Goal: Transaction & Acquisition: Book appointment/travel/reservation

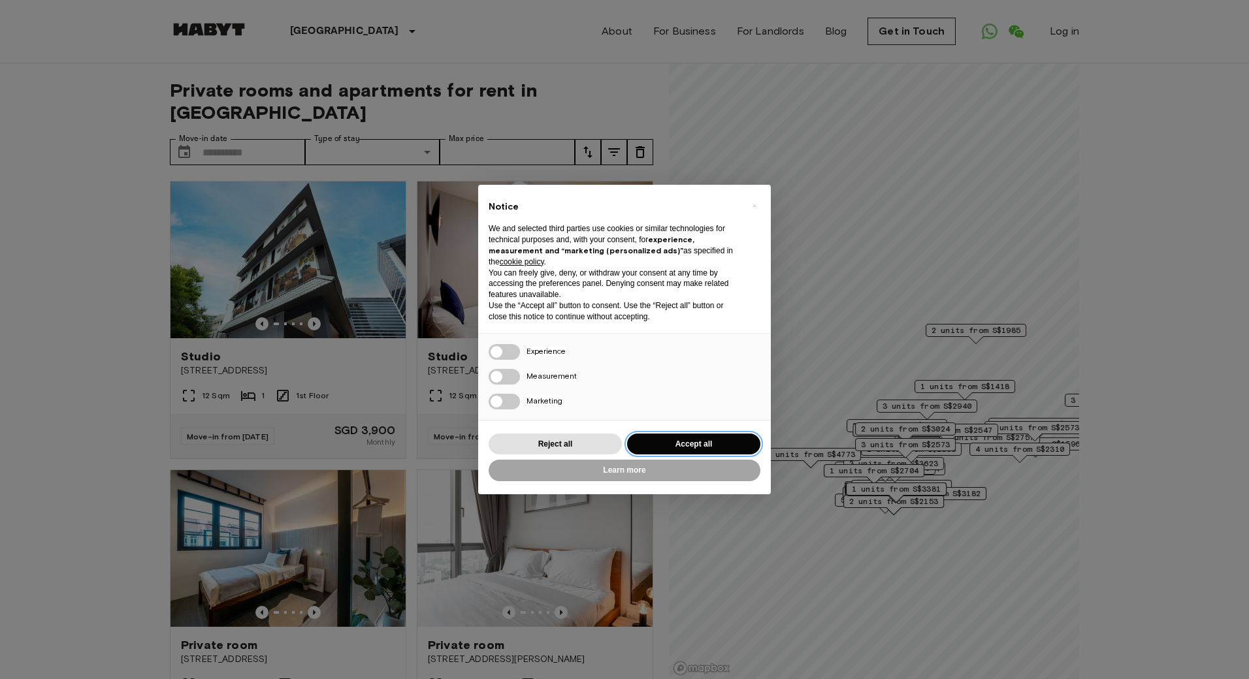
click at [713, 445] on button "Accept all" at bounding box center [693, 445] width 133 height 22
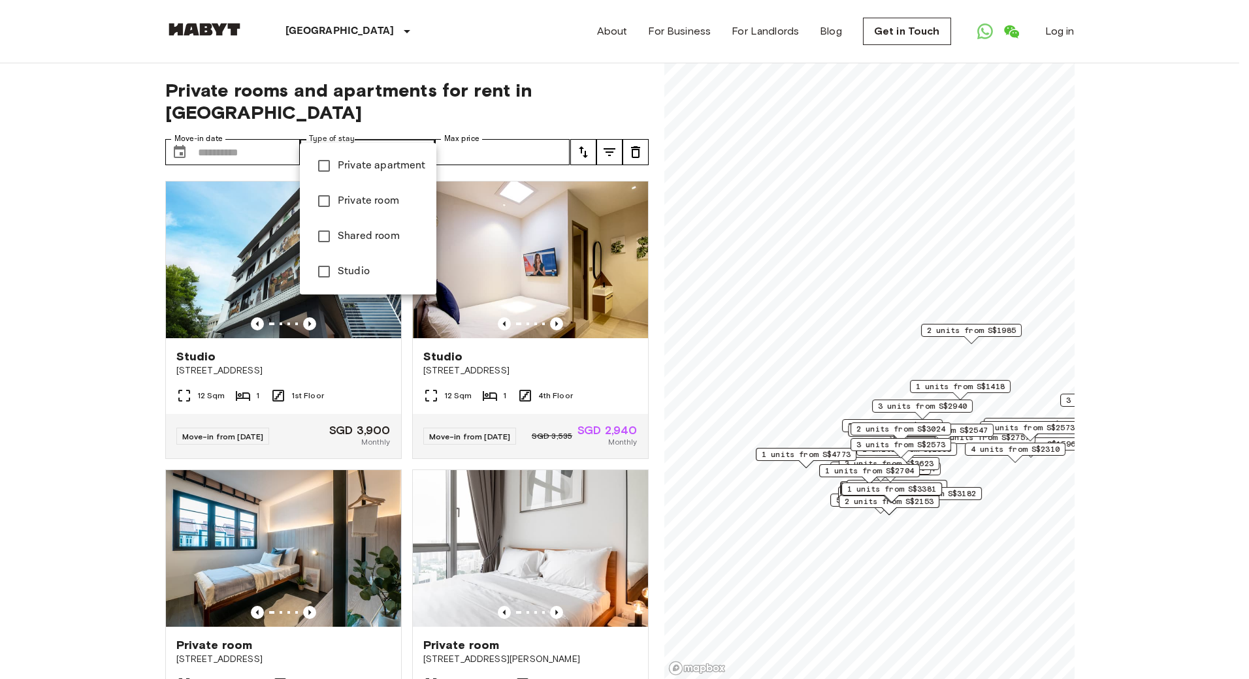
type input "**********"
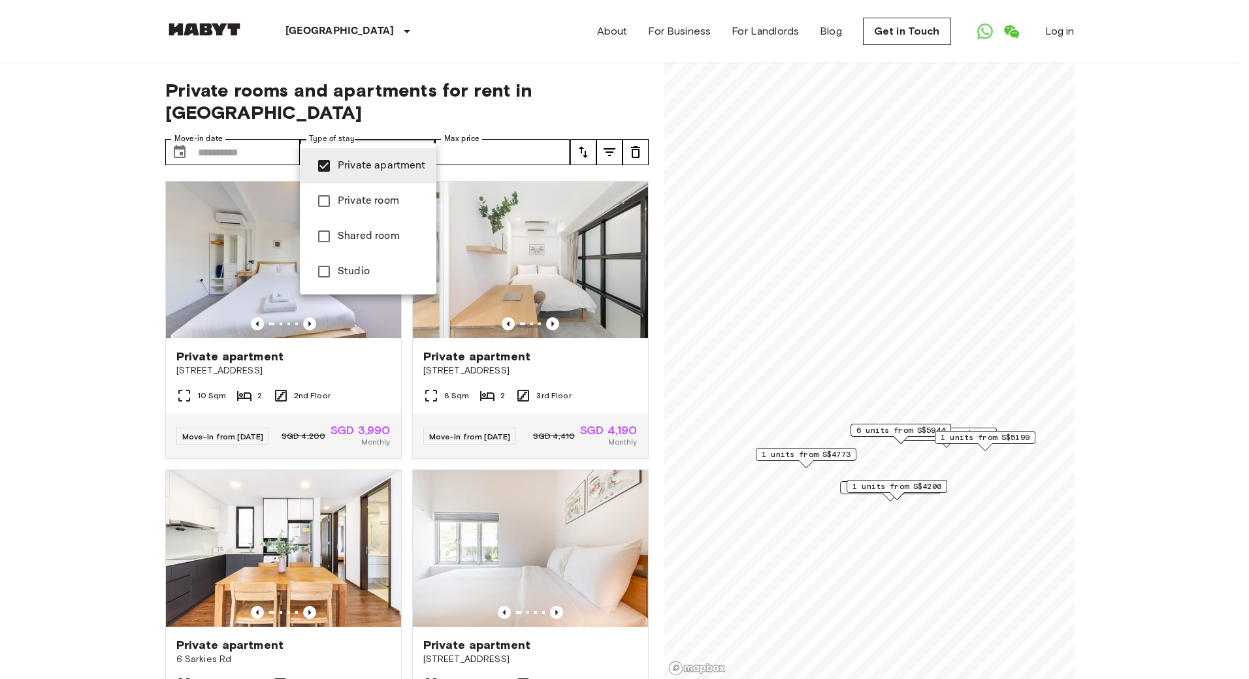
click at [138, 330] on div at bounding box center [624, 339] width 1249 height 679
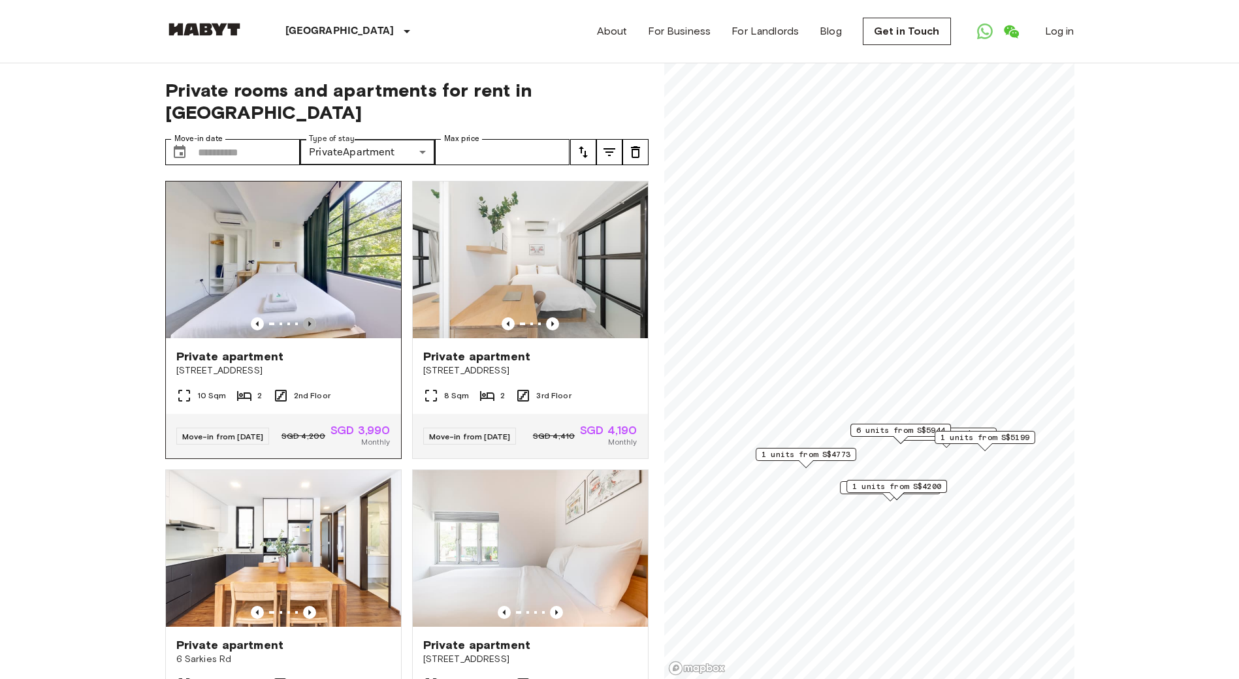
click at [312, 317] on icon "Previous image" at bounding box center [309, 323] width 13 height 13
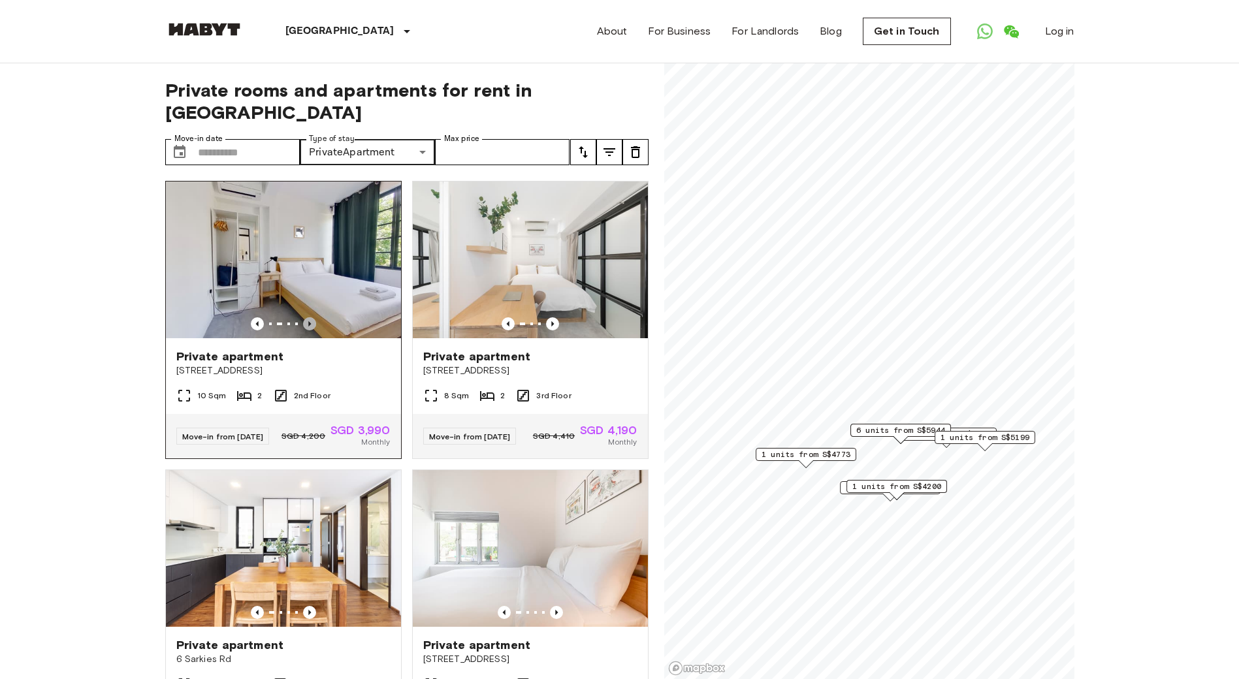
click at [312, 317] on icon "Previous image" at bounding box center [309, 323] width 13 height 13
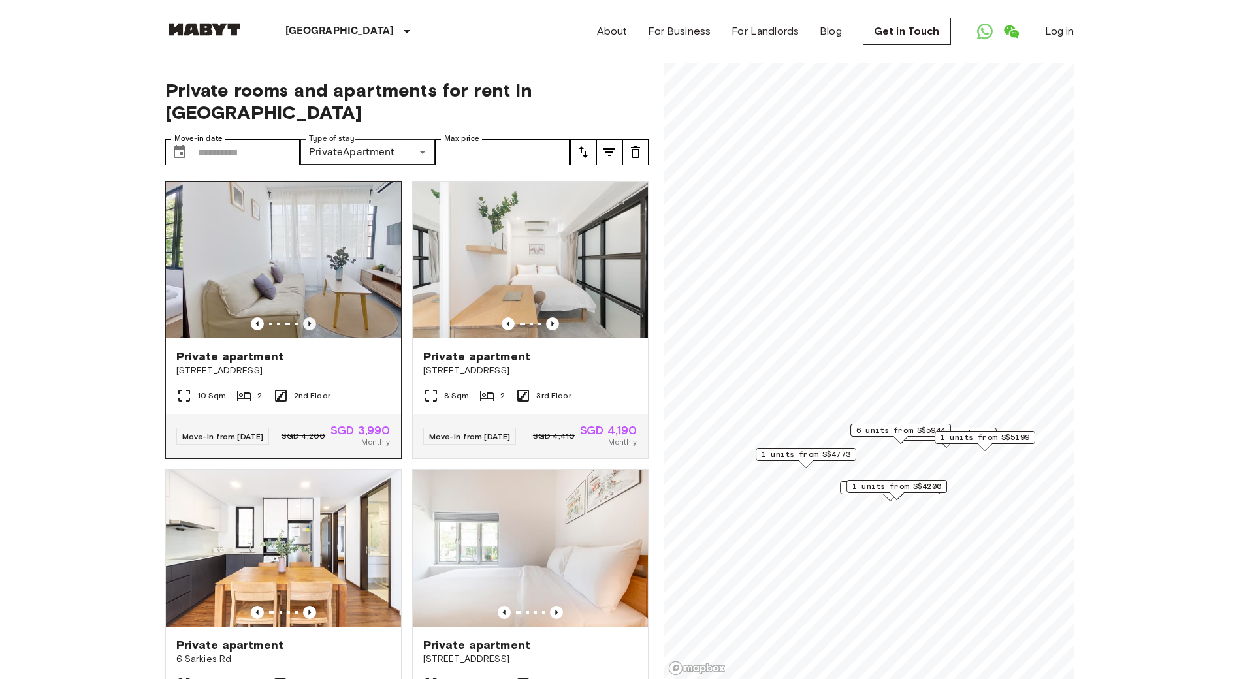
click at [312, 317] on icon "Previous image" at bounding box center [309, 323] width 13 height 13
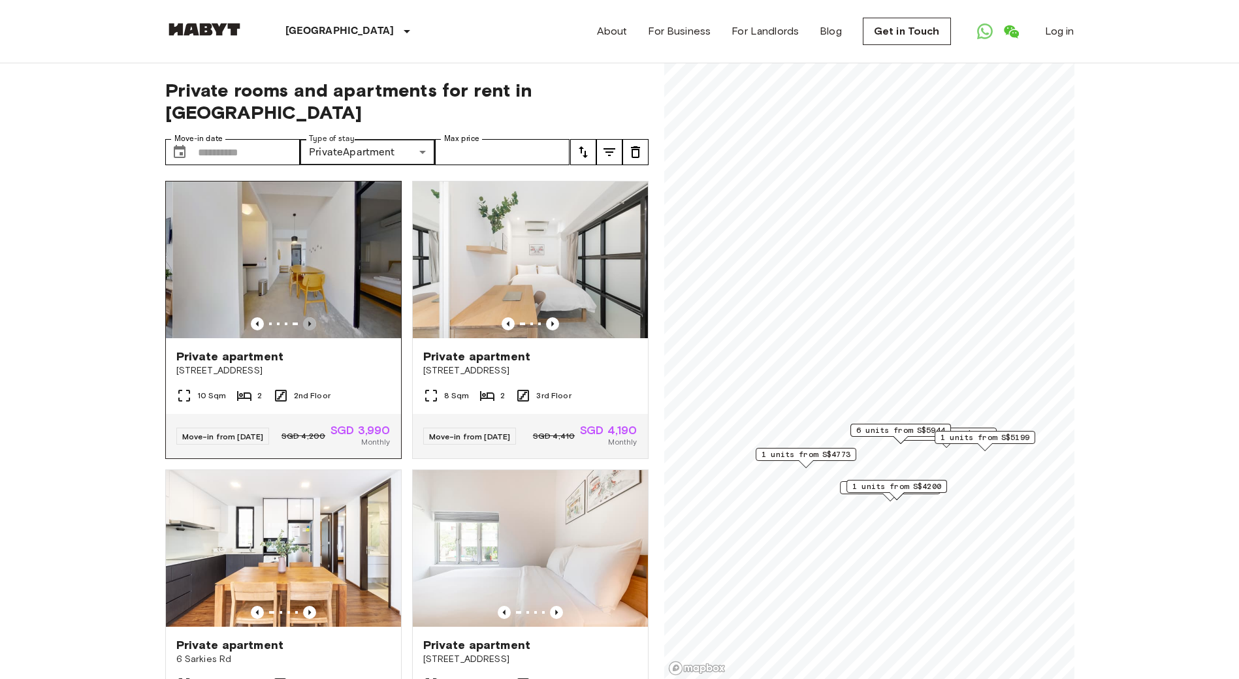
click at [312, 317] on icon "Previous image" at bounding box center [309, 323] width 13 height 13
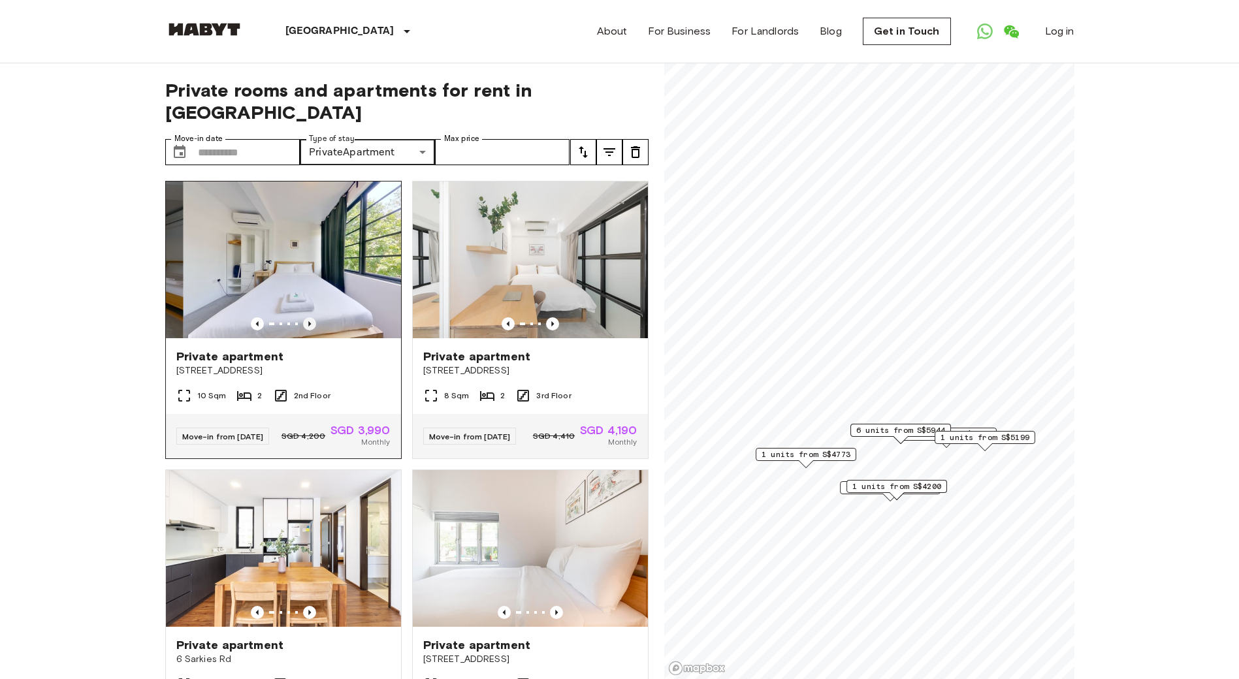
click at [312, 317] on icon "Previous image" at bounding box center [309, 323] width 13 height 13
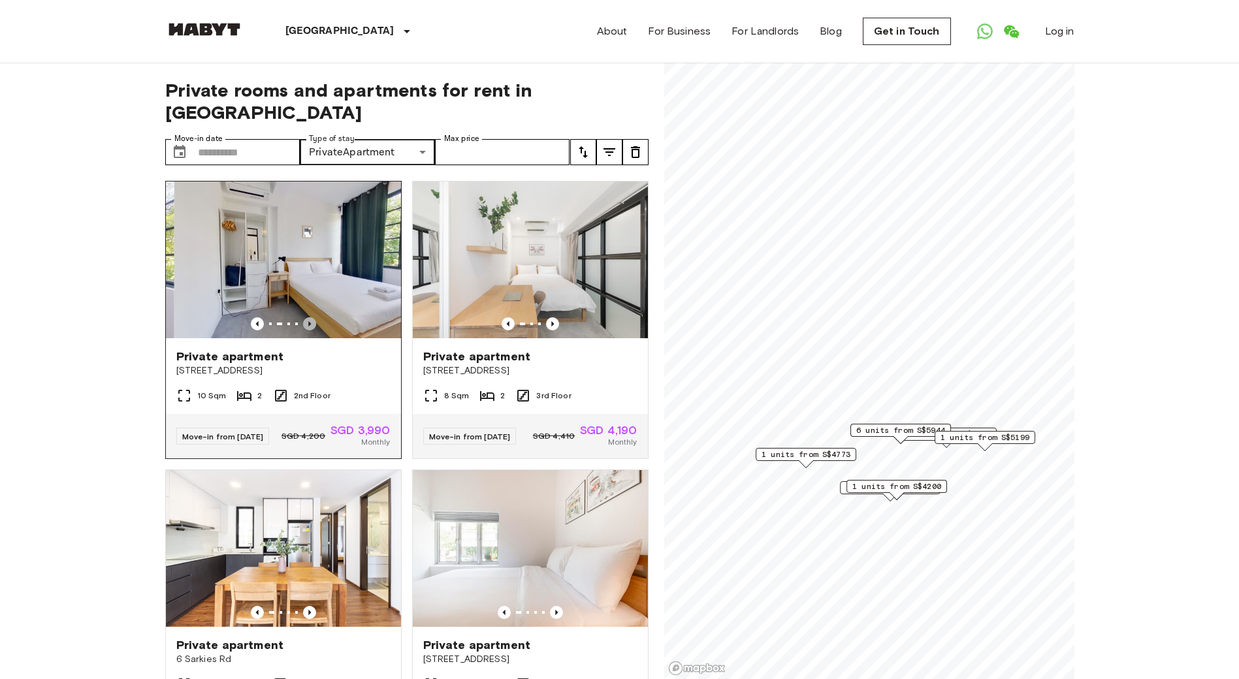
click at [312, 317] on icon "Previous image" at bounding box center [309, 323] width 13 height 13
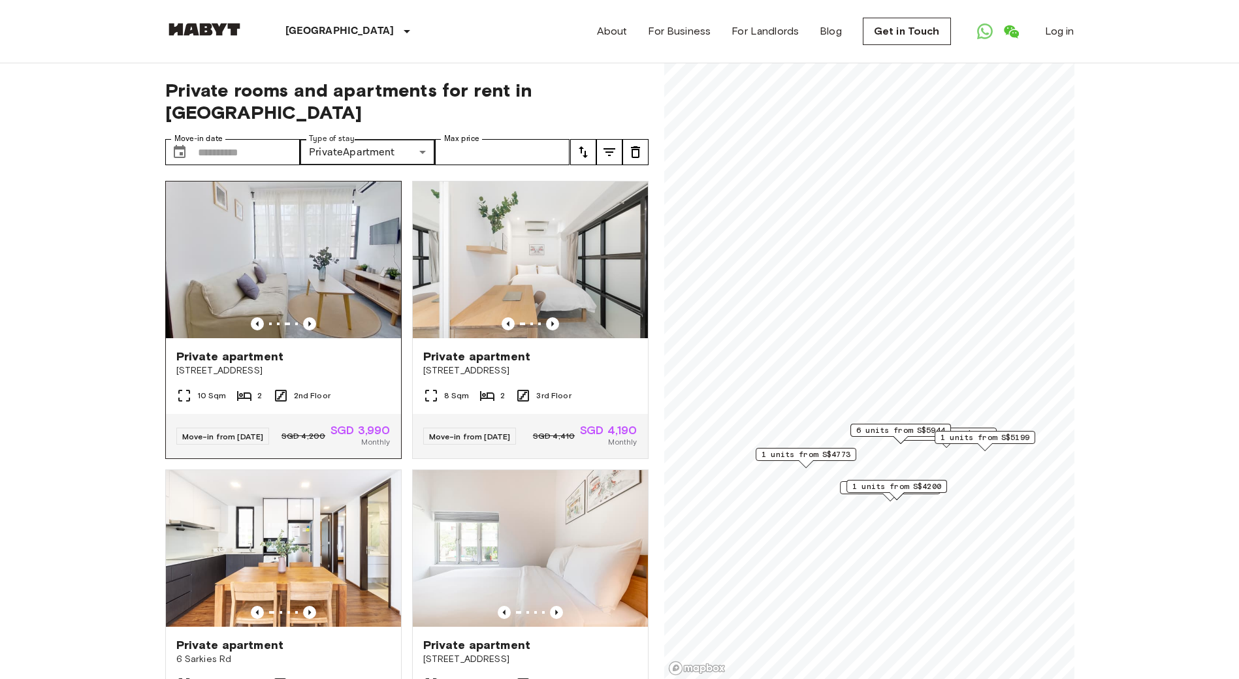
click at [309, 259] on img at bounding box center [283, 260] width 235 height 157
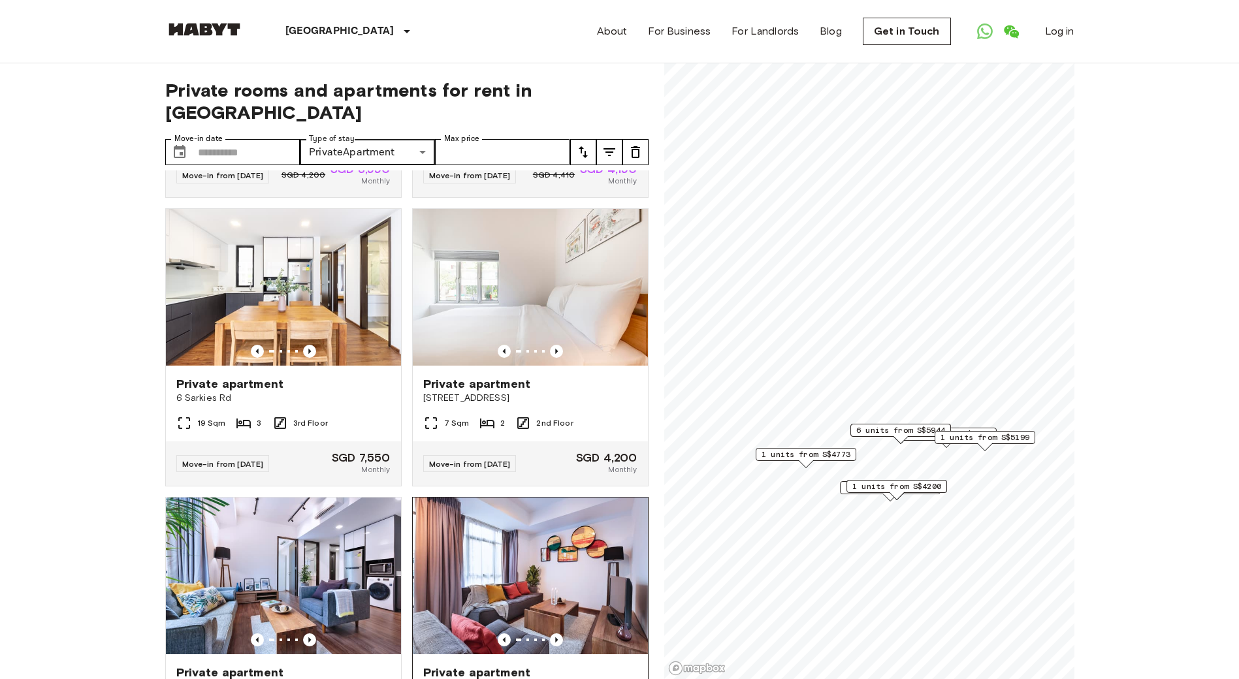
scroll to position [457, 0]
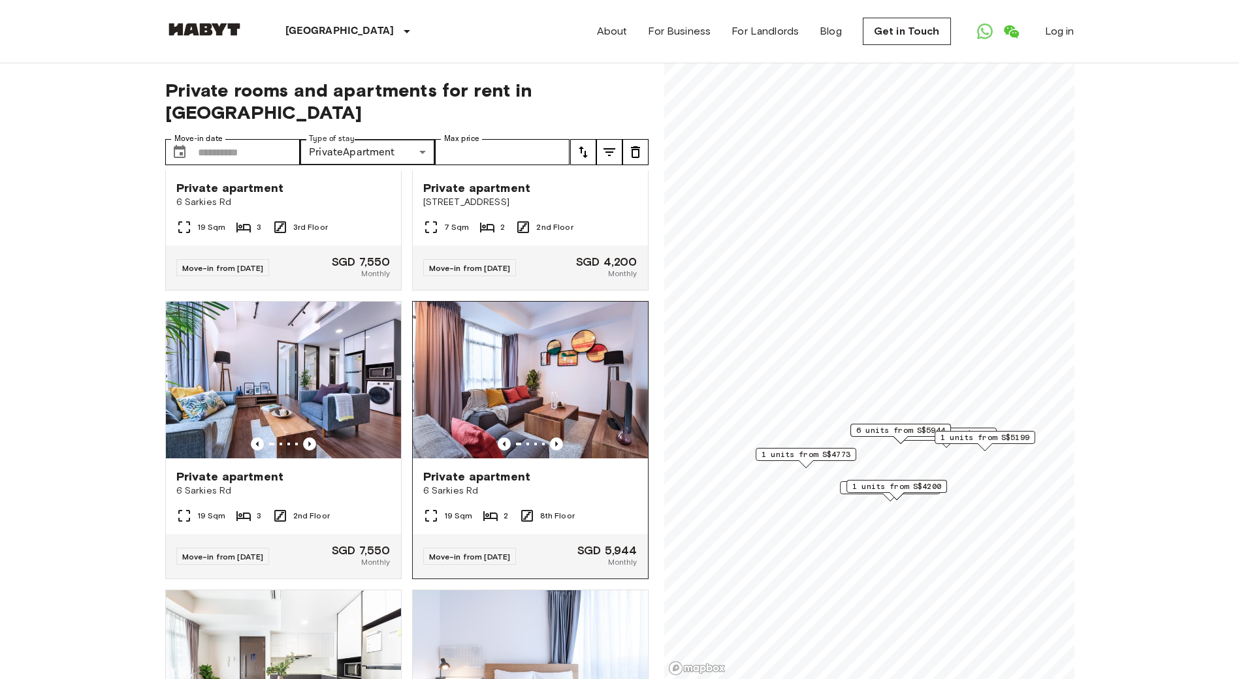
click at [537, 389] on img at bounding box center [530, 380] width 235 height 157
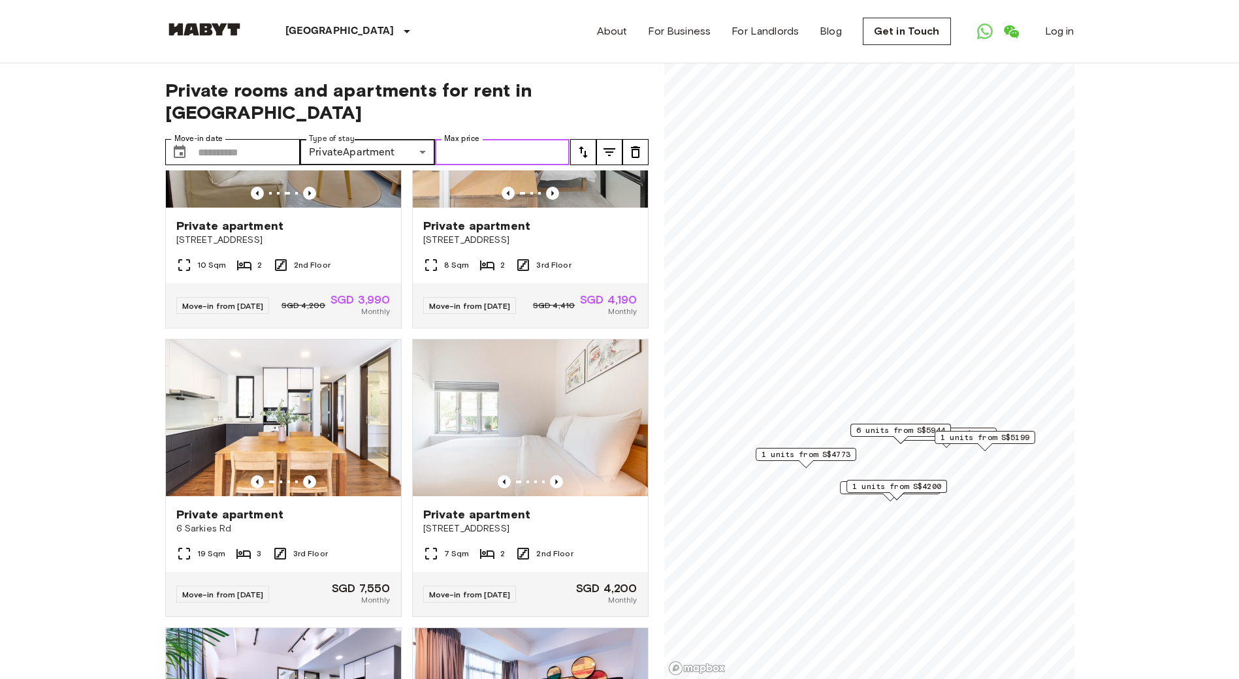
click at [470, 139] on input "Max price" at bounding box center [502, 152] width 135 height 26
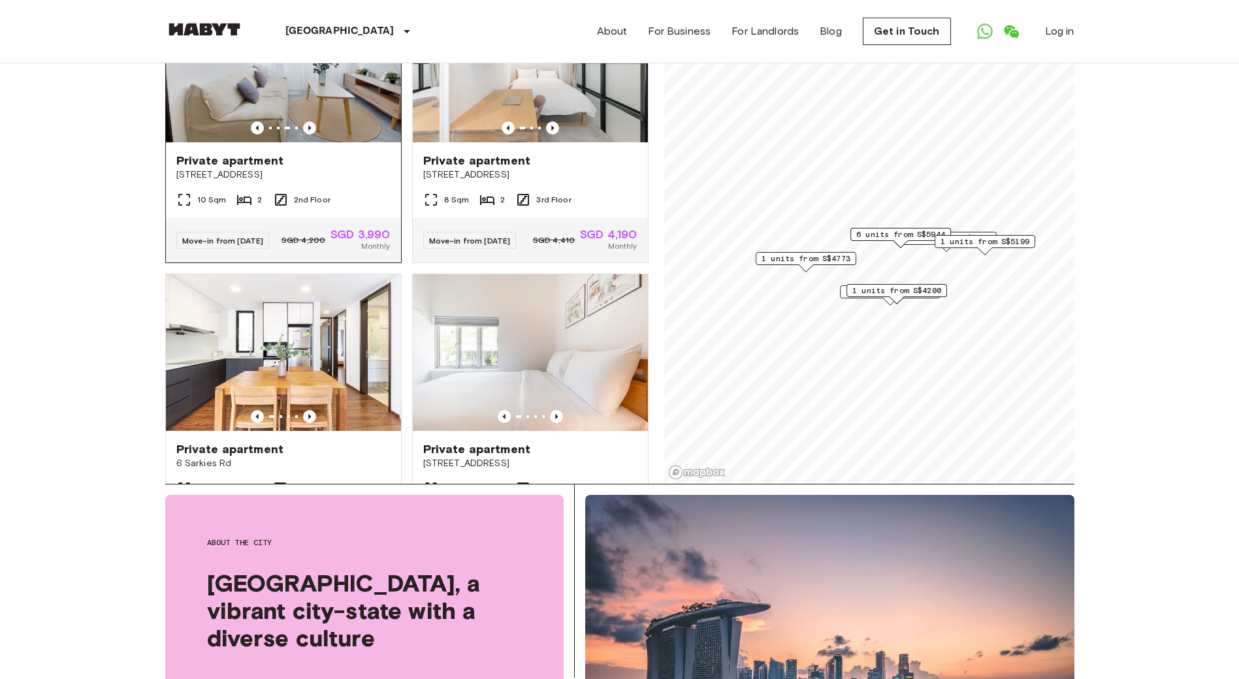
scroll to position [0, 0]
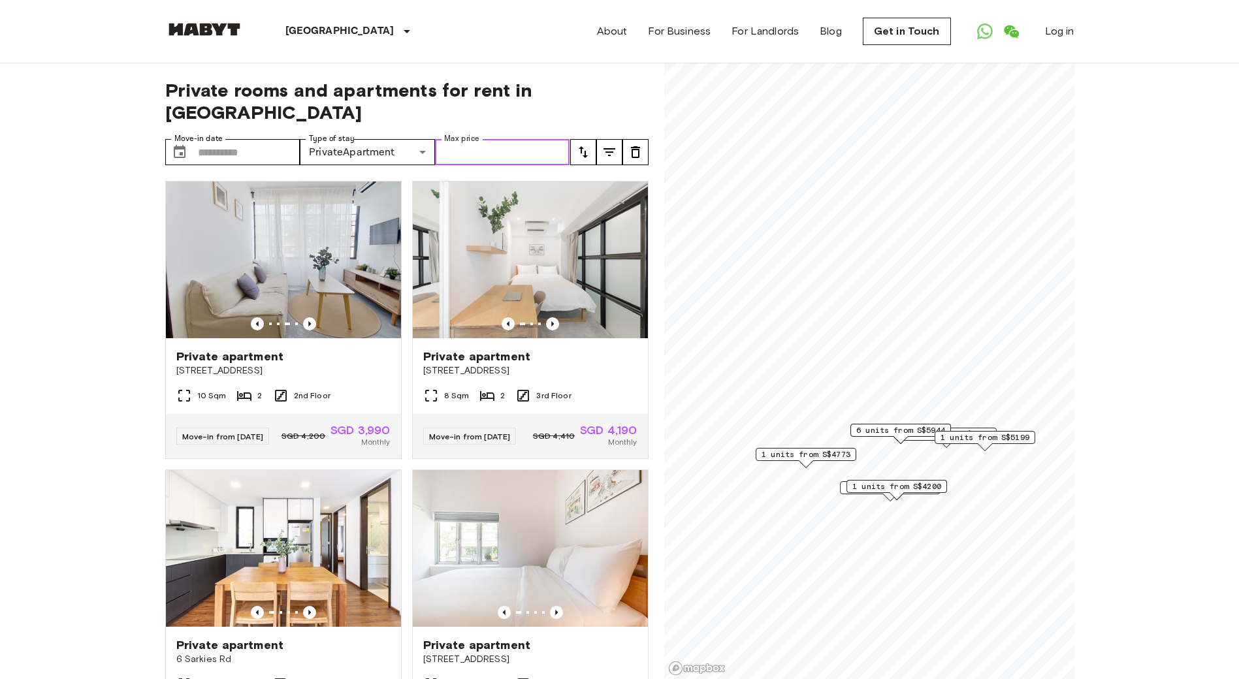
click at [461, 139] on input "Max price" at bounding box center [502, 152] width 135 height 26
type input "****"
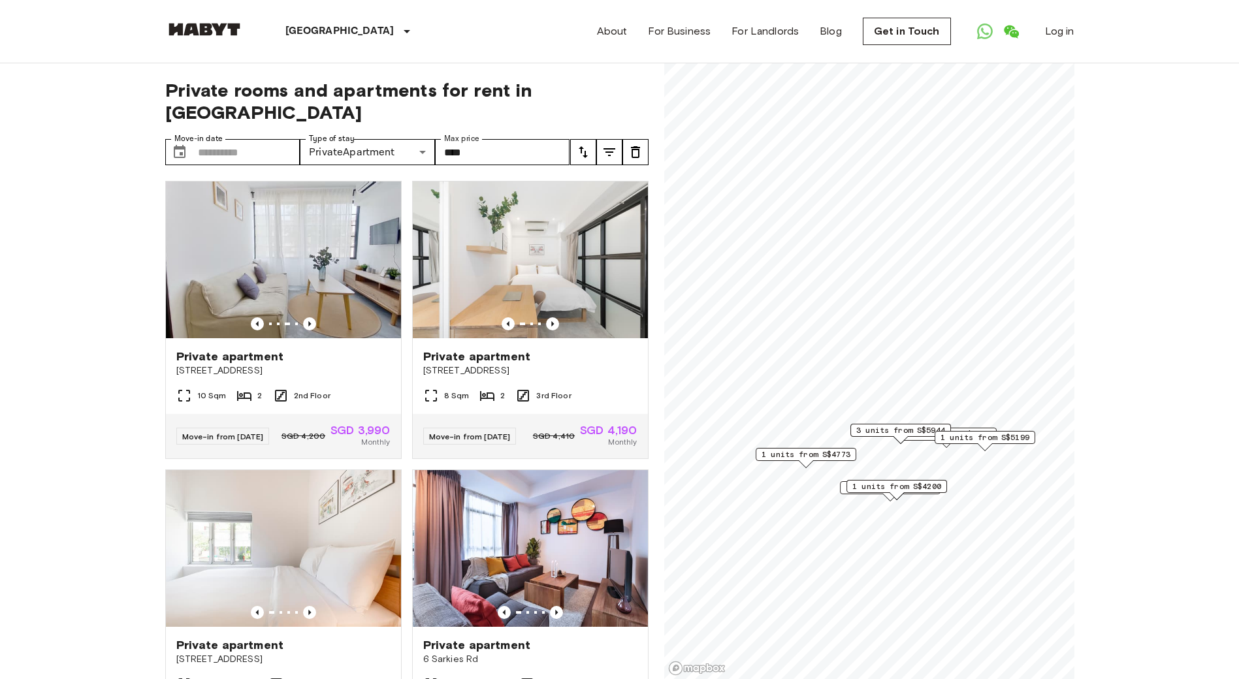
click at [578, 144] on icon "tune" at bounding box center [583, 152] width 16 height 16
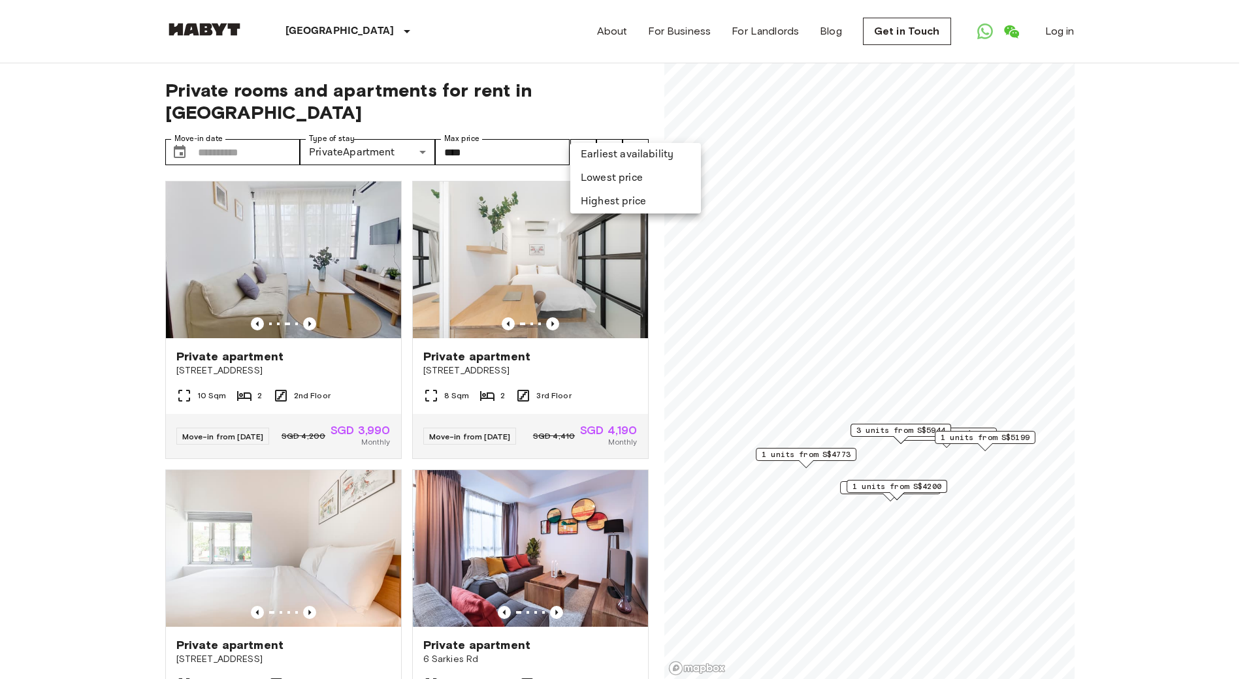
click at [624, 198] on li "Highest price" at bounding box center [635, 202] width 131 height 24
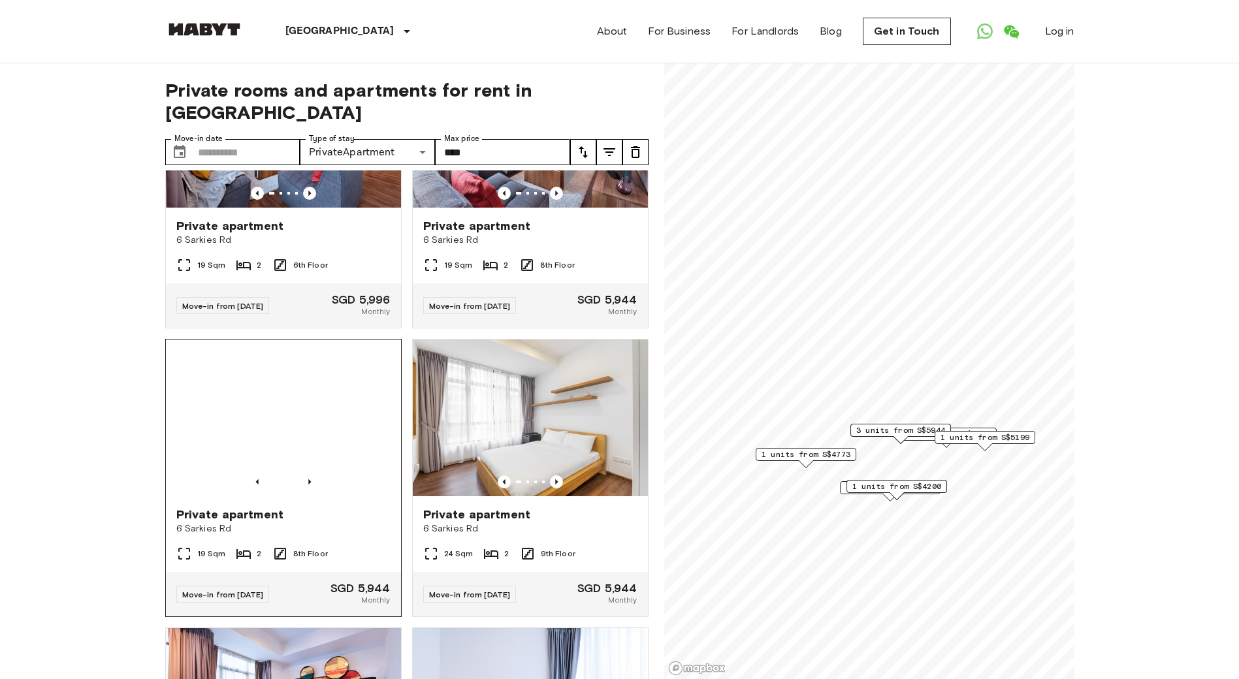
scroll to position [261, 0]
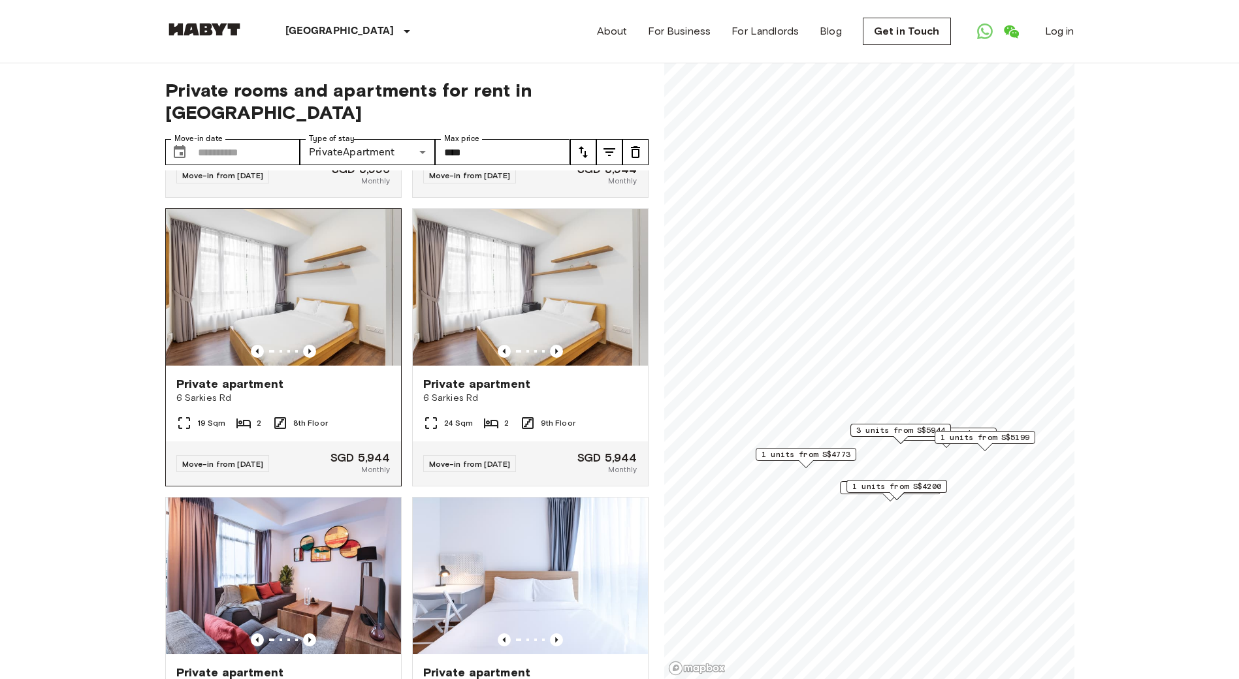
click at [308, 289] on img at bounding box center [283, 287] width 235 height 157
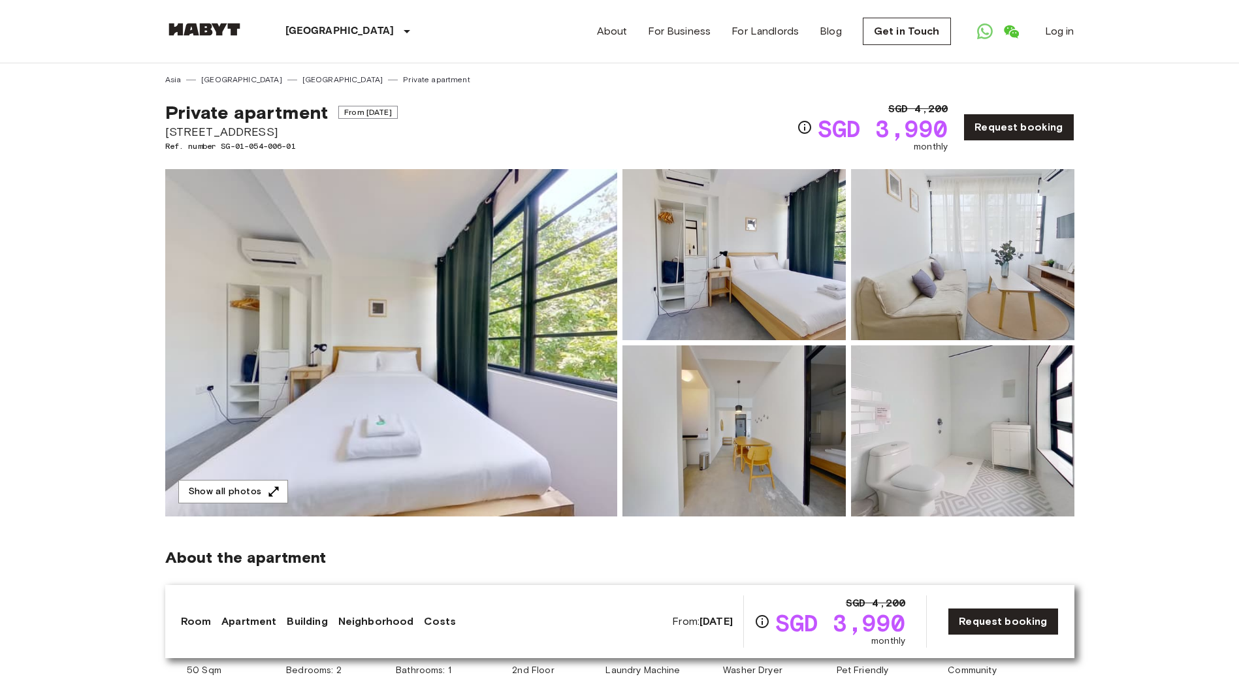
click at [778, 267] on img at bounding box center [733, 254] width 223 height 171
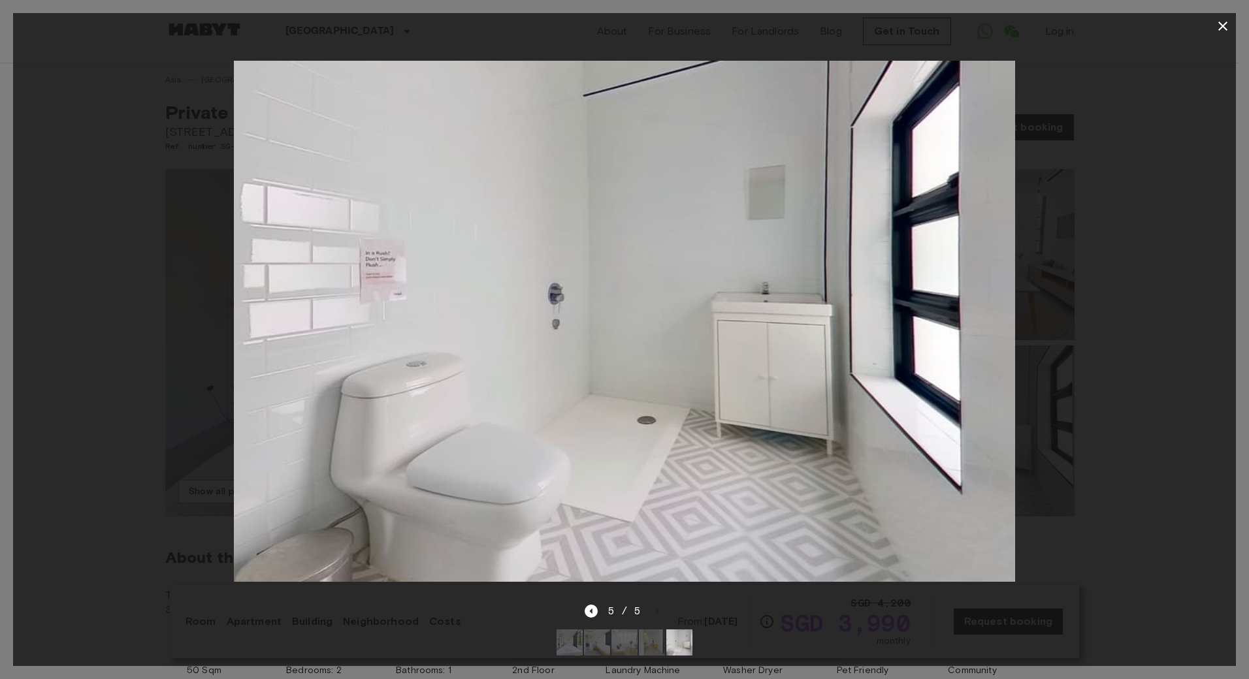
click at [1223, 27] on icon "button" at bounding box center [1222, 26] width 9 height 9
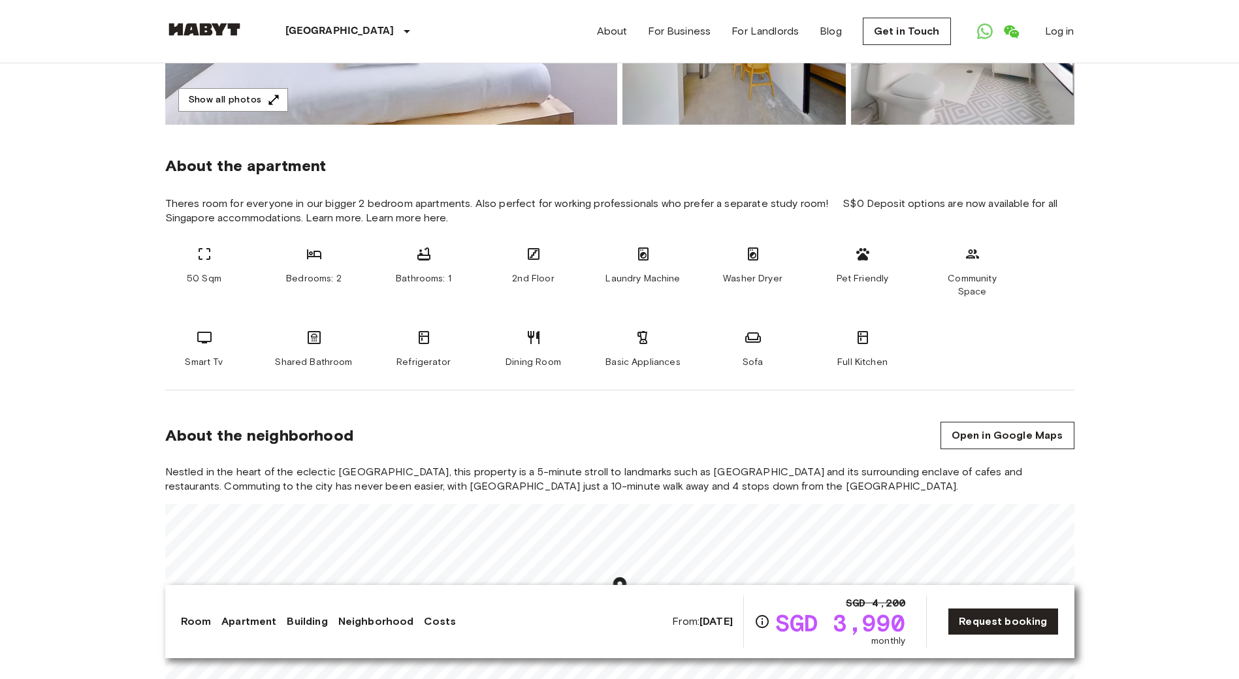
scroll to position [588, 0]
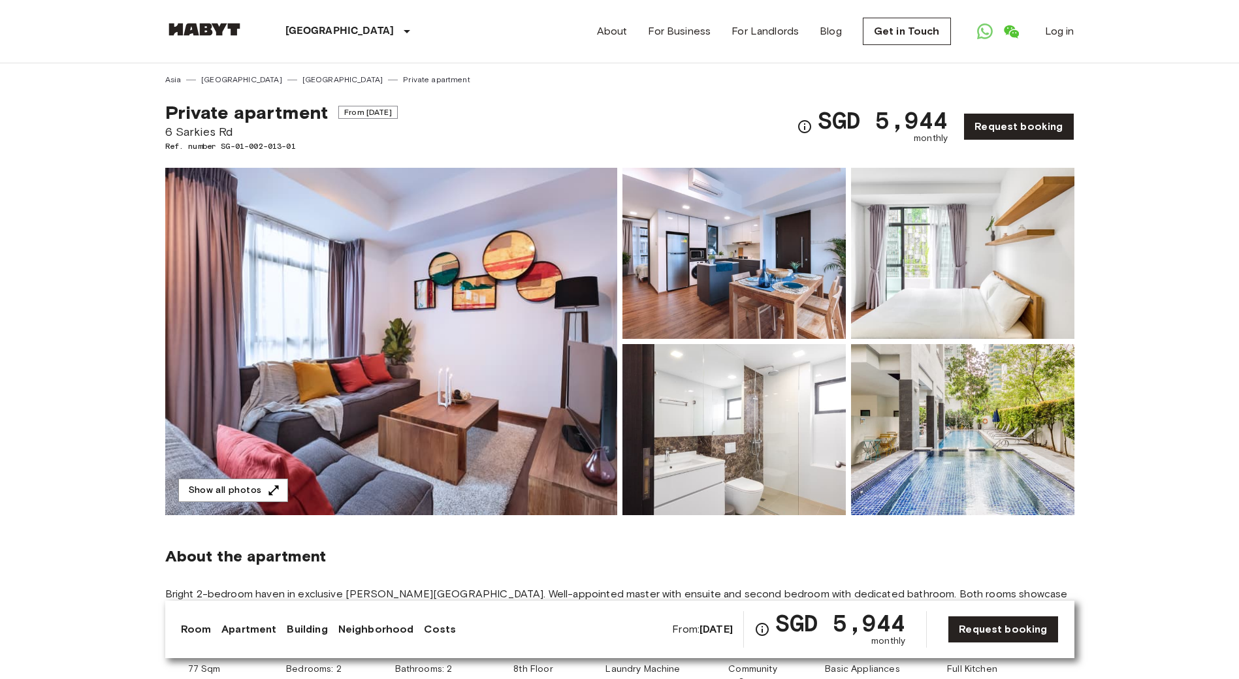
click at [752, 263] on img at bounding box center [733, 253] width 223 height 171
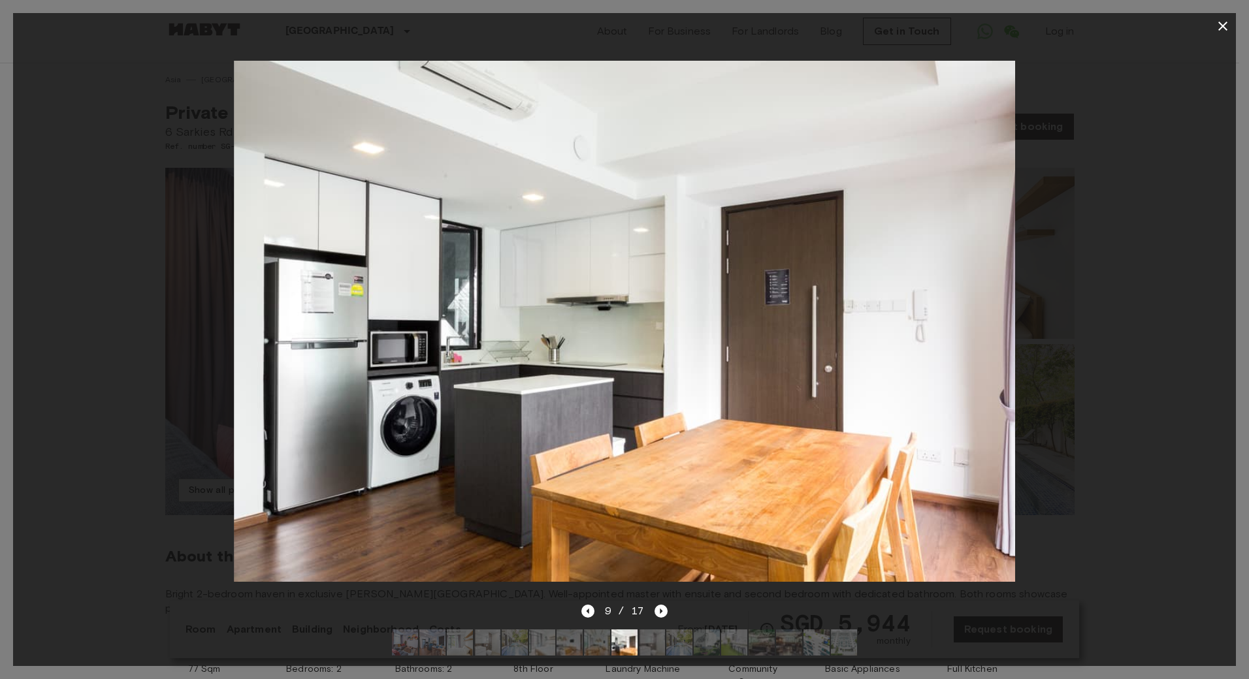
click at [1224, 22] on icon "button" at bounding box center [1223, 26] width 16 height 16
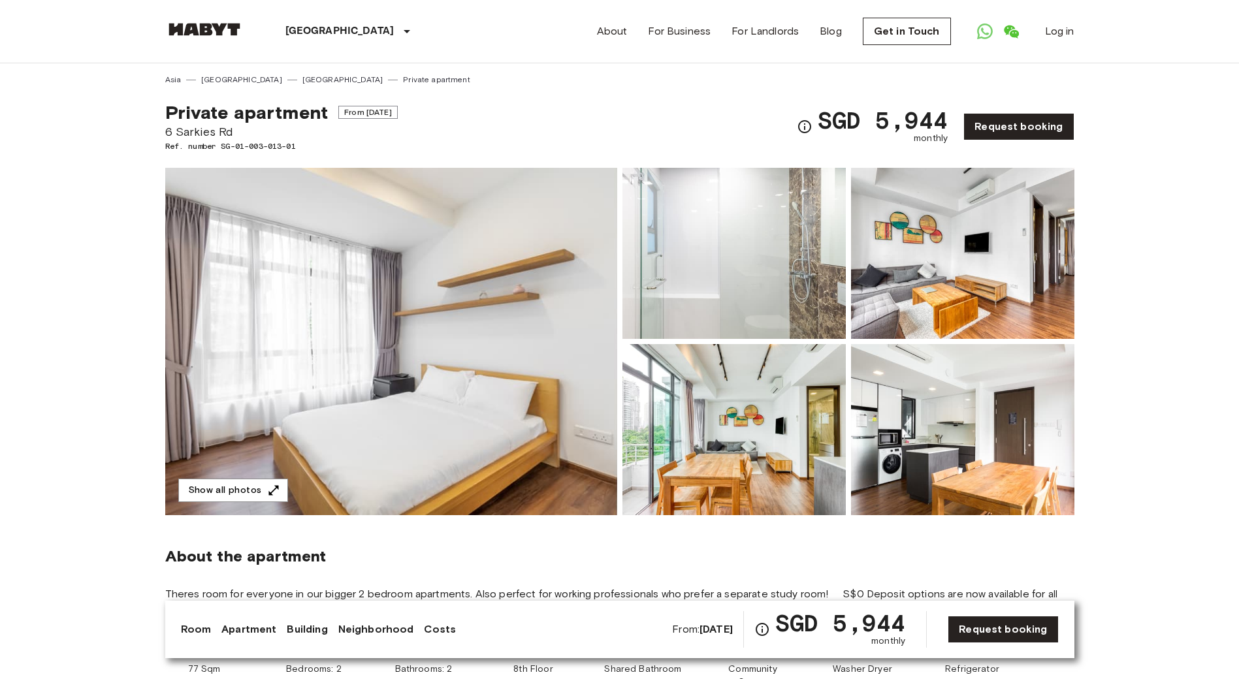
click at [512, 304] on img at bounding box center [391, 341] width 452 height 347
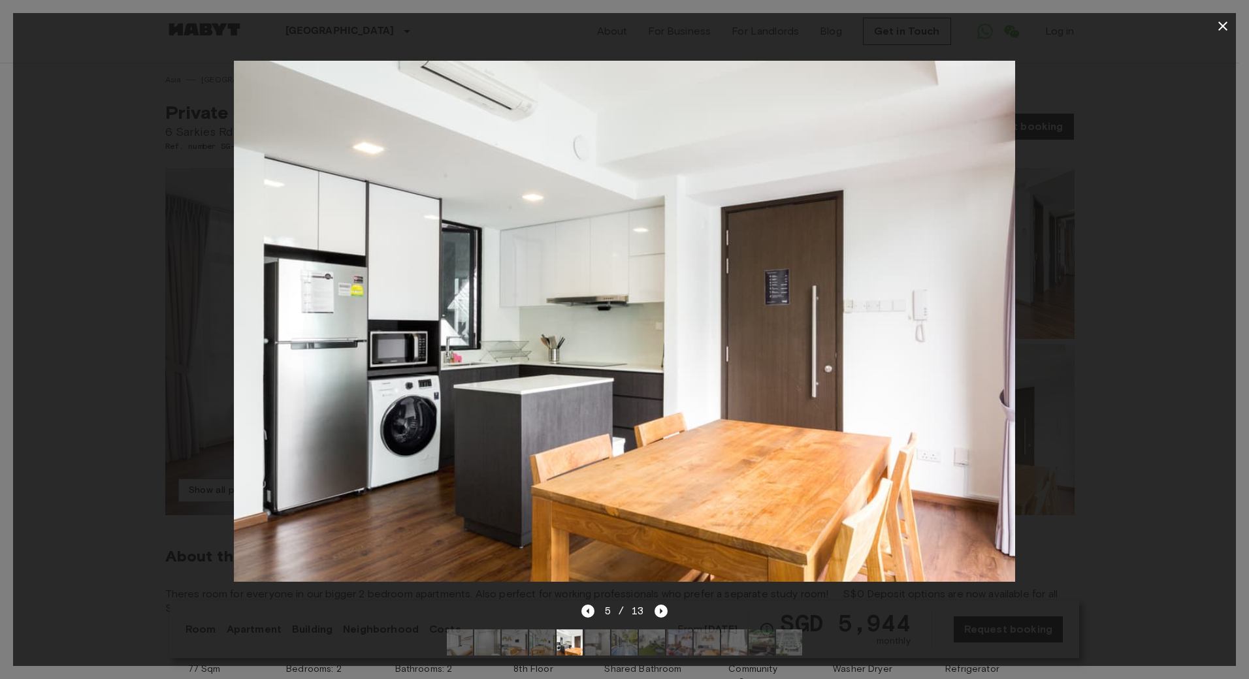
click at [1223, 30] on icon "button" at bounding box center [1223, 26] width 16 height 16
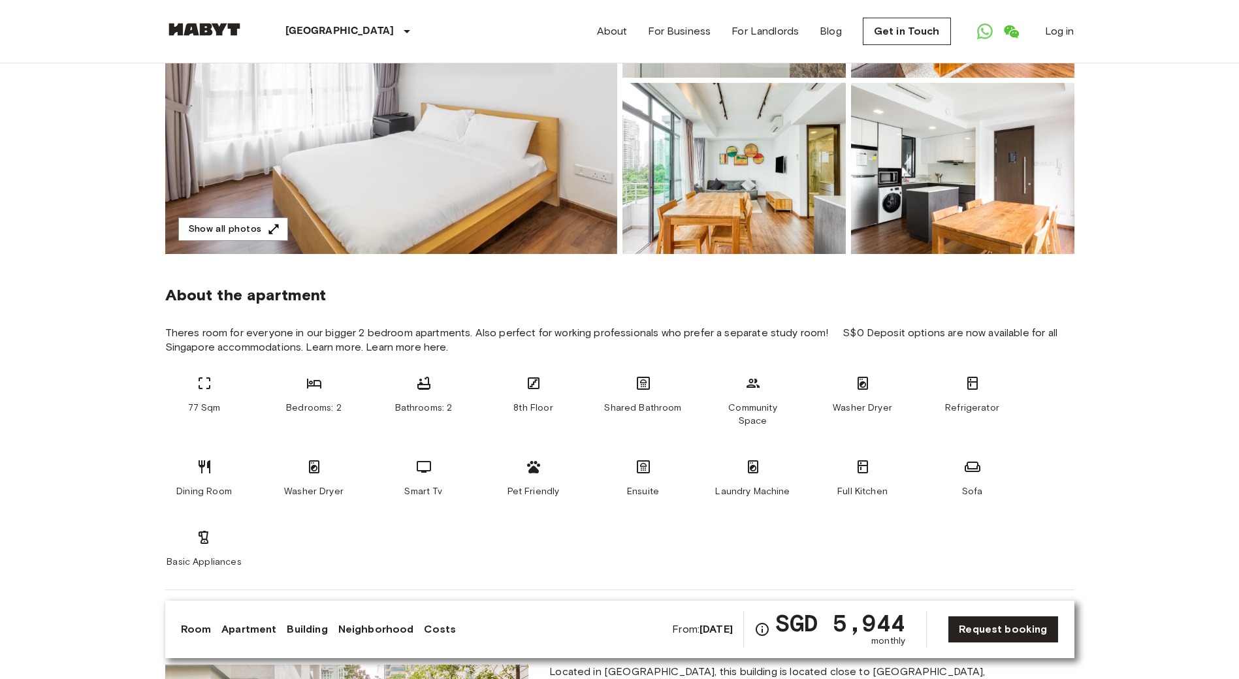
scroll to position [327, 0]
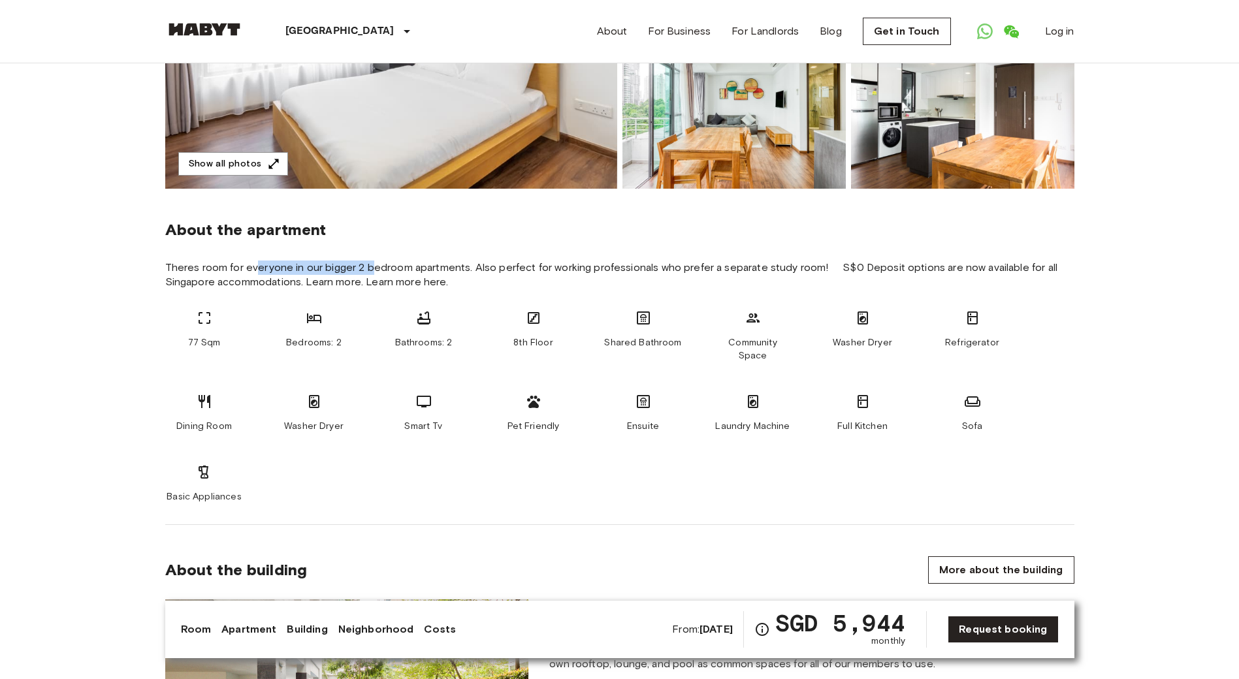
drag, startPoint x: 256, startPoint y: 266, endPoint x: 445, endPoint y: 271, distance: 189.5
click at [395, 270] on span "Theres room for everyone in our bigger 2 bedroom apartments. Also perfect for w…" at bounding box center [619, 275] width 909 height 29
click at [556, 276] on span "Theres room for everyone in our bigger 2 bedroom apartments. Also perfect for w…" at bounding box center [619, 275] width 909 height 29
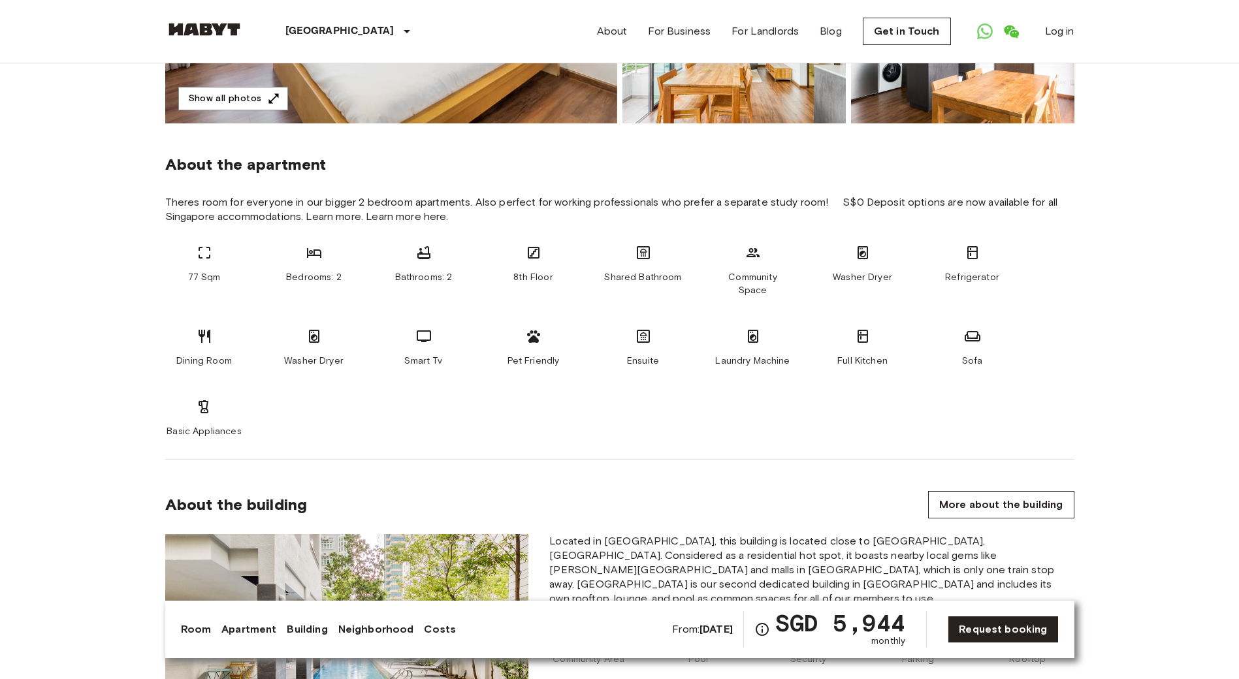
drag, startPoint x: 291, startPoint y: 353, endPoint x: 908, endPoint y: 338, distance: 617.4
click at [334, 355] on span "Washer Dryer" at bounding box center [313, 361] width 59 height 13
drag, startPoint x: 760, startPoint y: 342, endPoint x: 727, endPoint y: 344, distance: 33.4
click at [727, 355] on span "Laundry Machine" at bounding box center [752, 361] width 74 height 13
click at [758, 368] on div "77 Sqm Bedrooms: 2 Bathrooms: 2 8th Floor Shared Bathroom Community Space Washe…" at bounding box center [619, 341] width 909 height 193
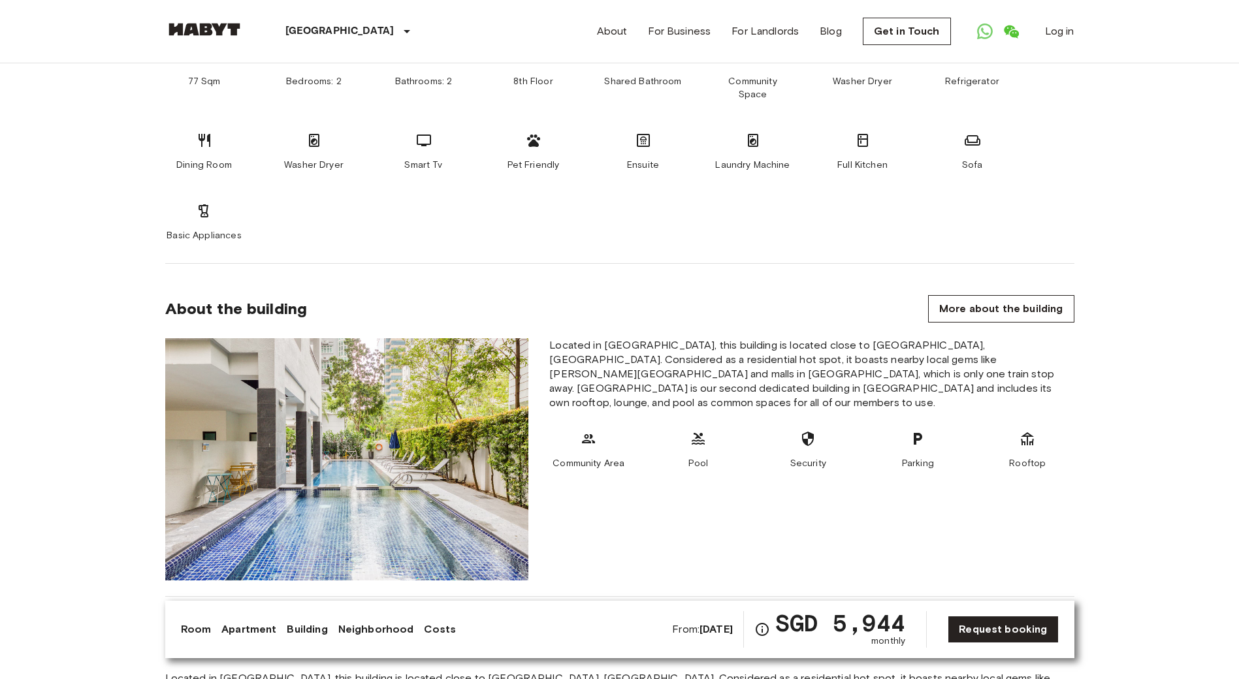
scroll to position [653, 0]
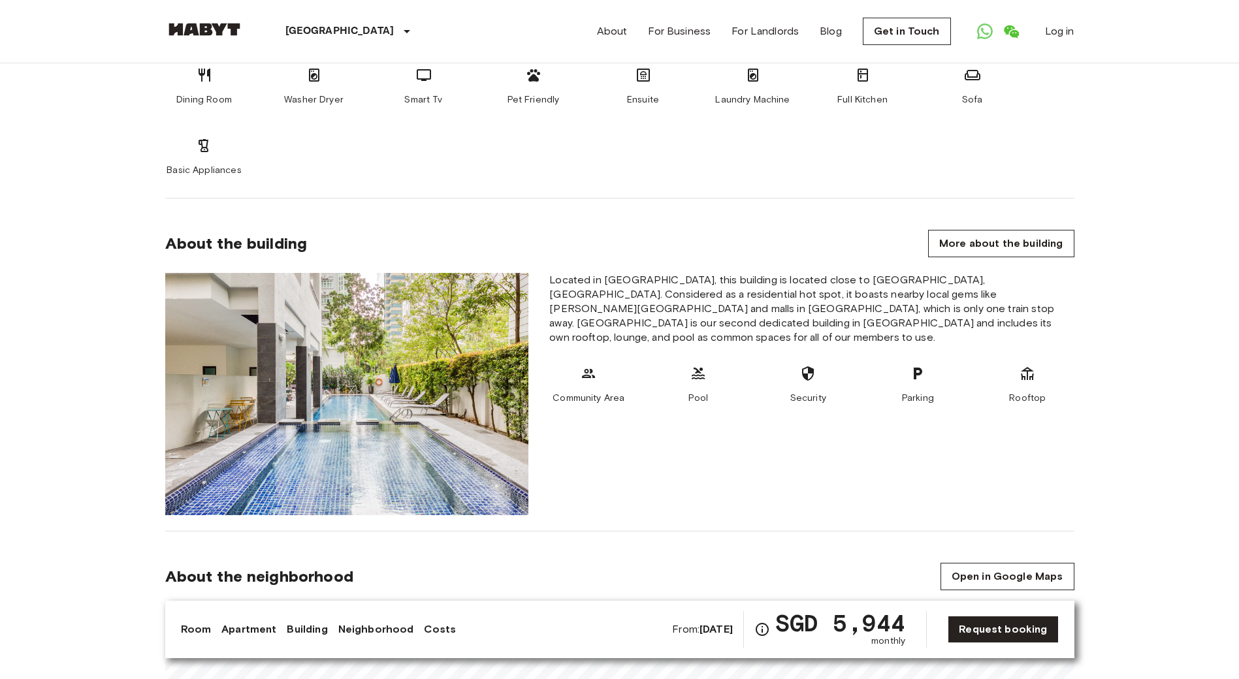
click at [739, 368] on div "Community Area Pool Security Parking Rooftop" at bounding box center [811, 385] width 524 height 39
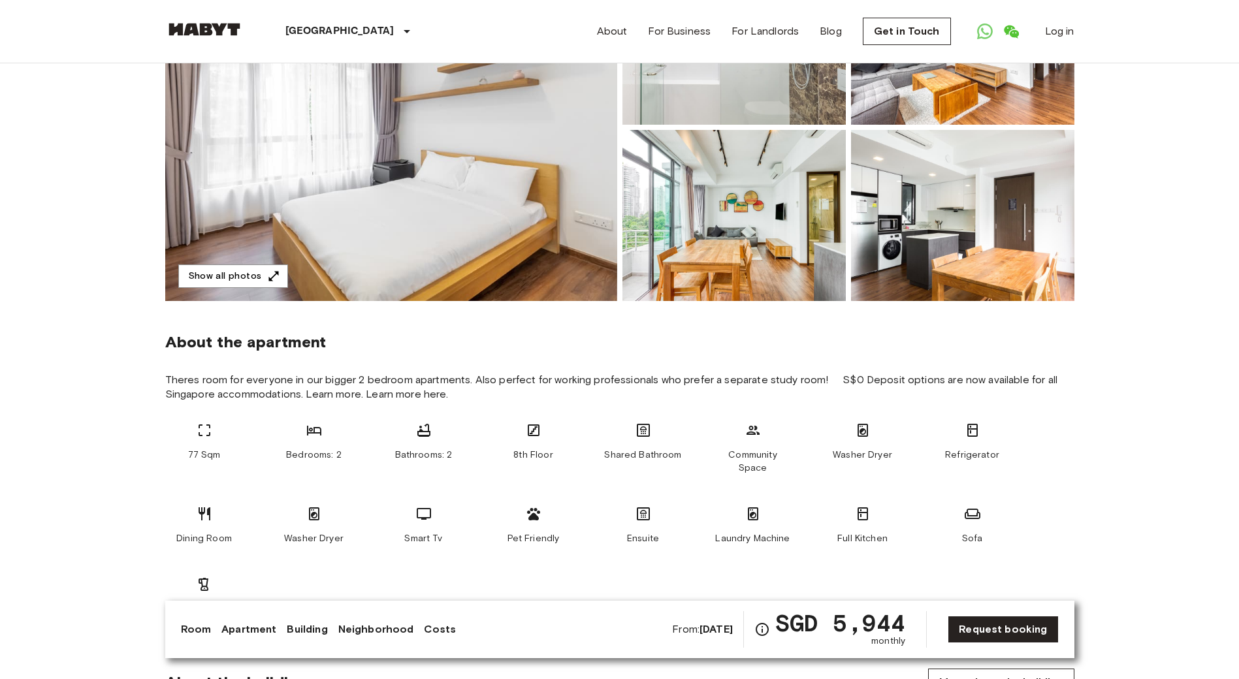
scroll to position [18, 0]
